Goal: Find specific page/section

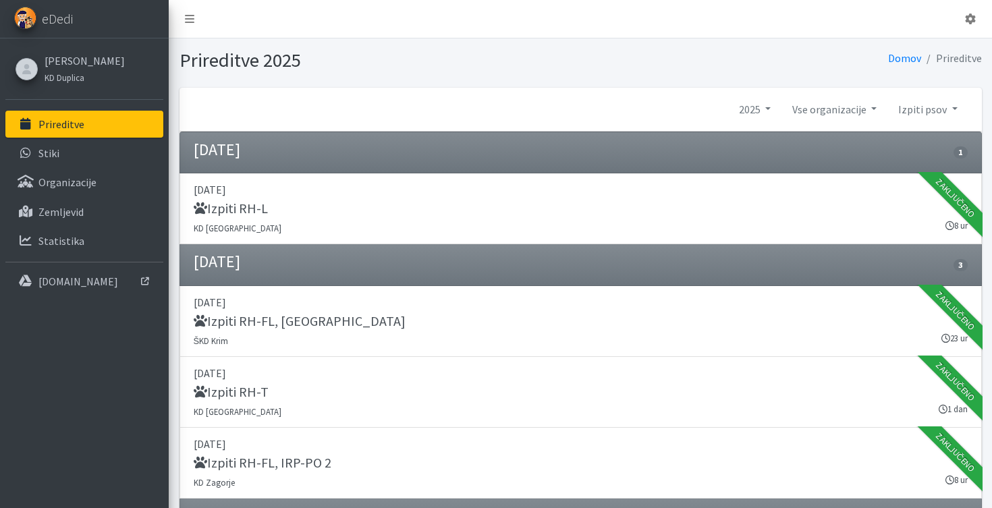
scroll to position [674, 0]
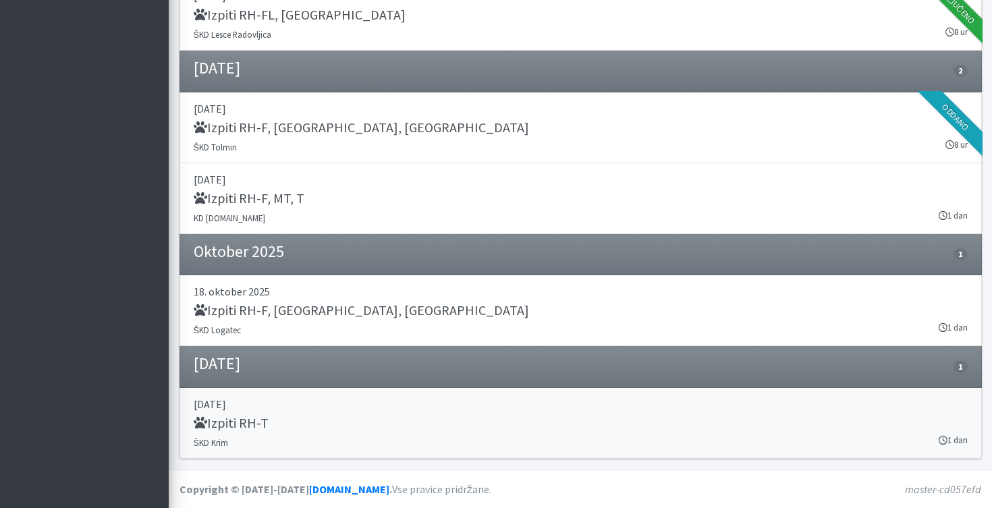
click at [291, 409] on p "[DATE]" at bounding box center [581, 404] width 774 height 16
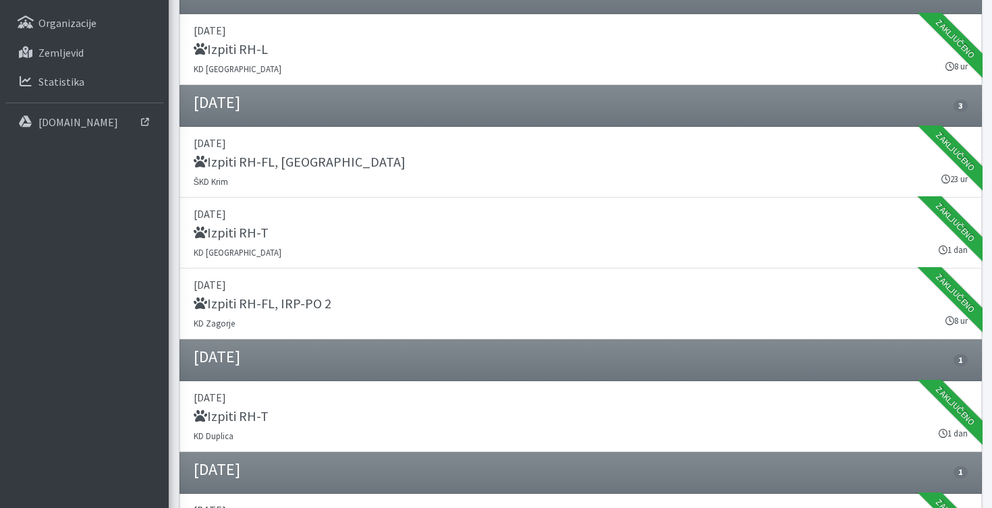
scroll to position [0, 0]
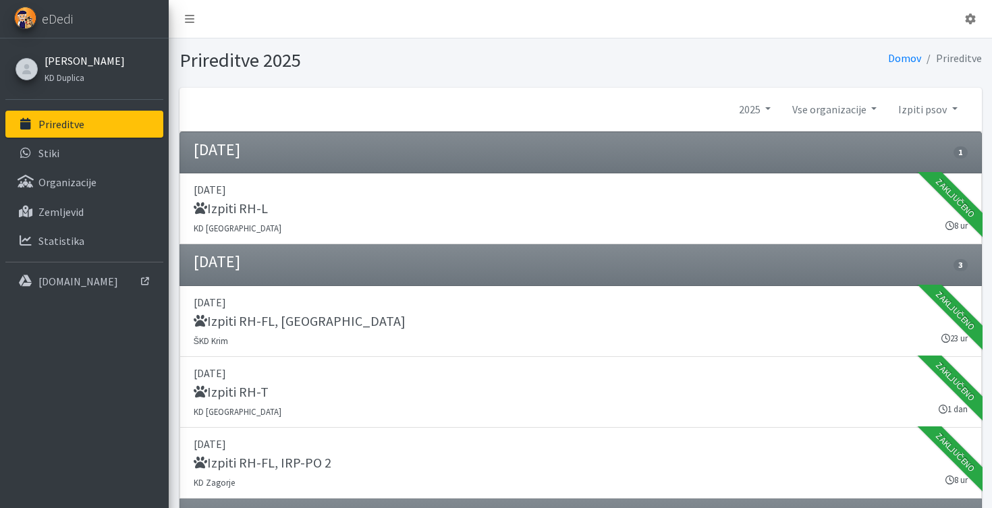
click at [86, 59] on link "[PERSON_NAME]" at bounding box center [85, 61] width 80 height 16
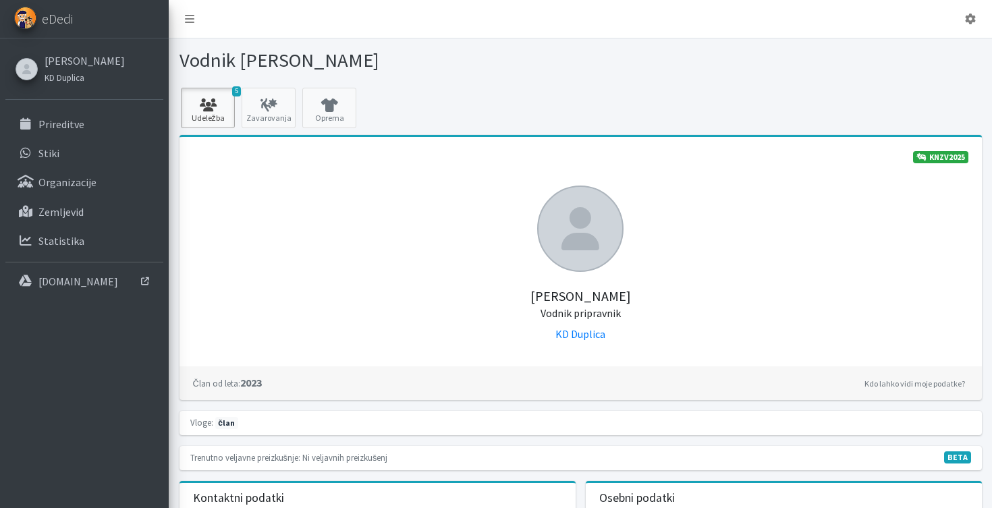
click at [222, 111] on icon at bounding box center [208, 105] width 46 height 13
